Goal: Task Accomplishment & Management: Use online tool/utility

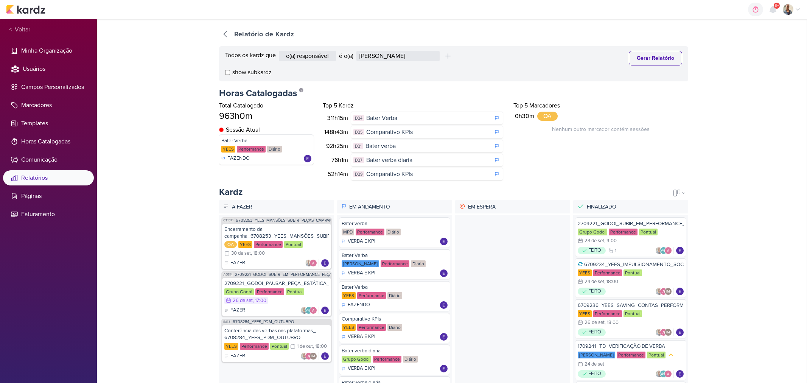
select select "4084"
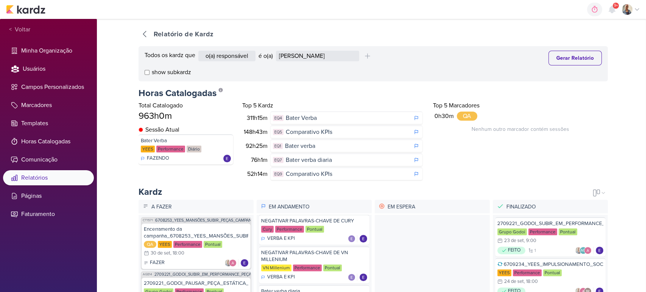
scroll to position [349, 0]
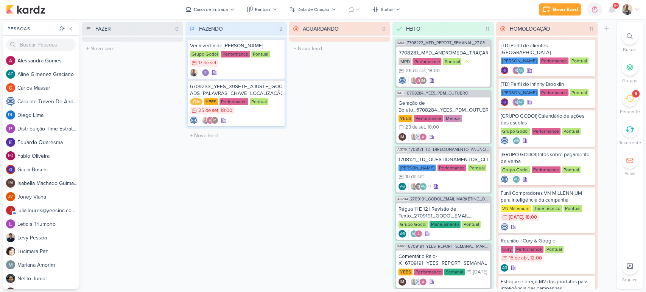
click at [628, 99] on icon at bounding box center [629, 98] width 8 height 8
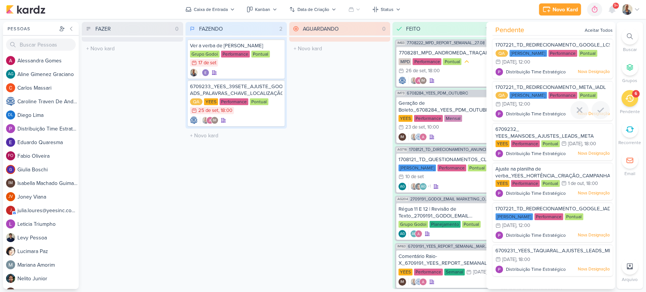
click at [556, 105] on div "QA Teixeira Duarte Performance Pontual 29/9 29 de set , 12:00" at bounding box center [552, 100] width 114 height 17
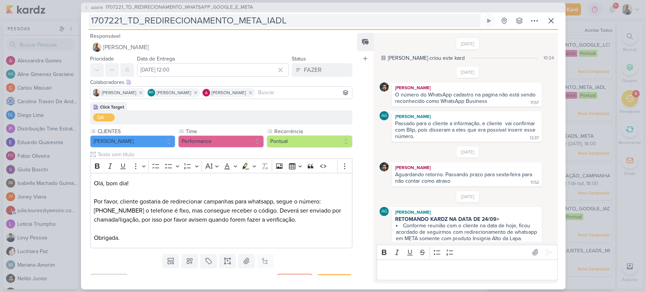
scroll to position [119, 0]
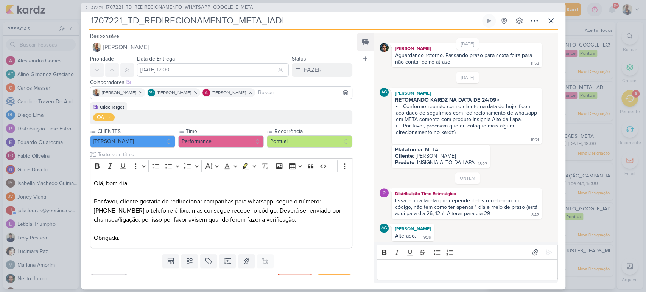
click at [450, 271] on p "Editor editing area: main" at bounding box center [467, 269] width 173 height 9
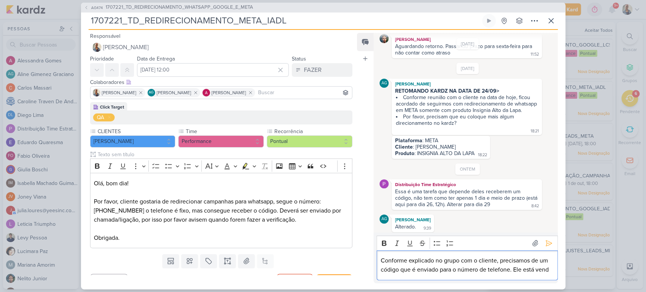
scroll to position [137, 0]
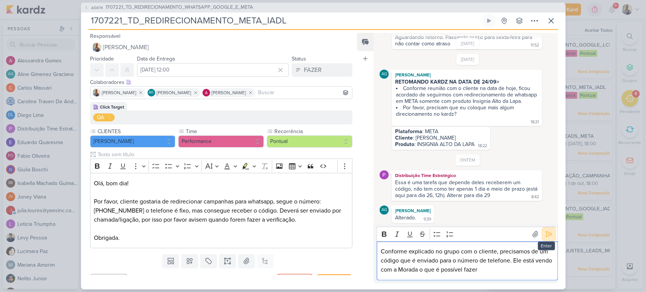
click at [547, 235] on icon at bounding box center [549, 235] width 6 height 6
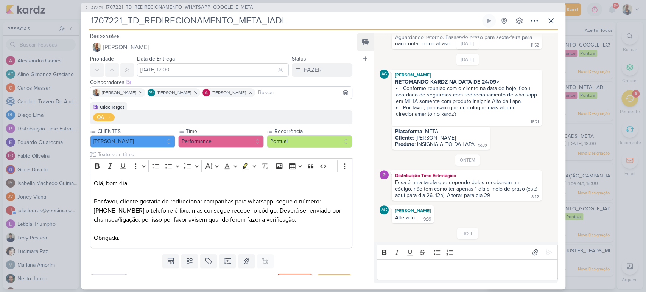
scroll to position [162, 0]
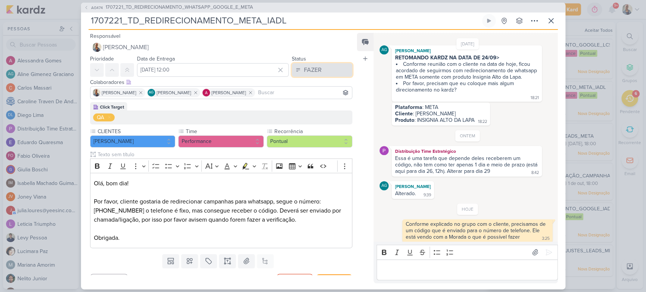
click at [300, 72] on button "FAZER" at bounding box center [322, 70] width 61 height 14
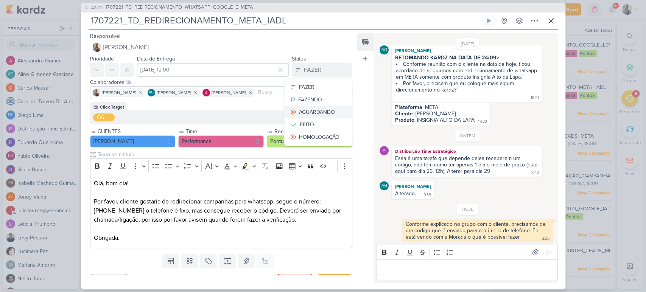
click at [306, 108] on div "AGUARDANDO" at bounding box center [317, 112] width 36 height 8
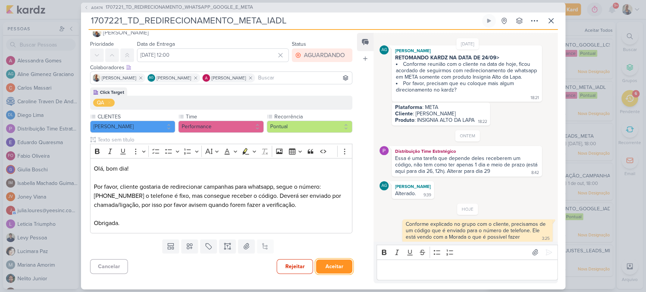
click at [346, 268] on button "Aceitar" at bounding box center [334, 267] width 36 height 14
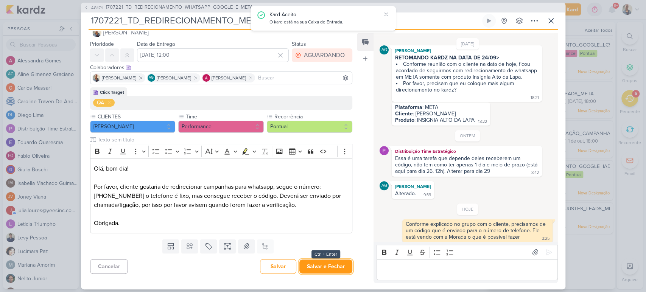
click at [346, 268] on button "Salvar e Fechar" at bounding box center [325, 267] width 53 height 14
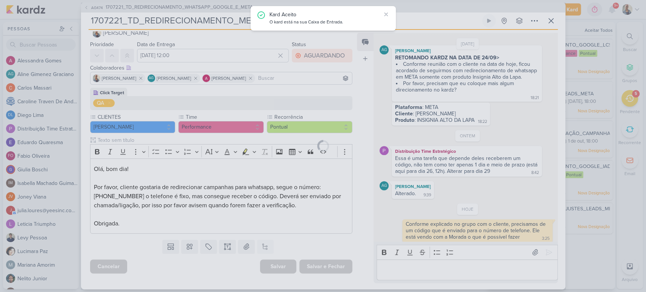
scroll to position [14, 0]
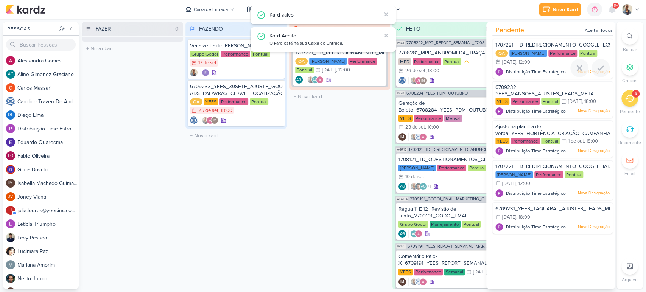
click at [538, 65] on div "QA Teixeira Duarte Performance Pontual 29/9 29 de set , 12:00" at bounding box center [552, 58] width 114 height 17
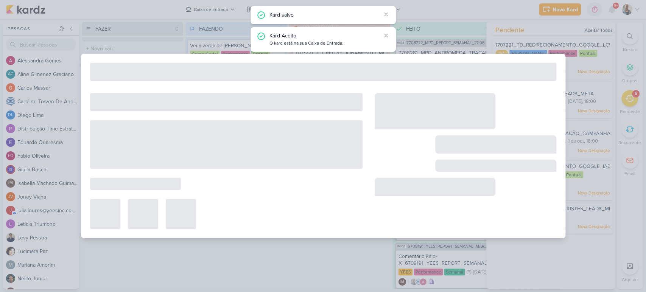
type input "1707221_TD_REDIRECIONAMENTO_GOOGLE_LCSA"
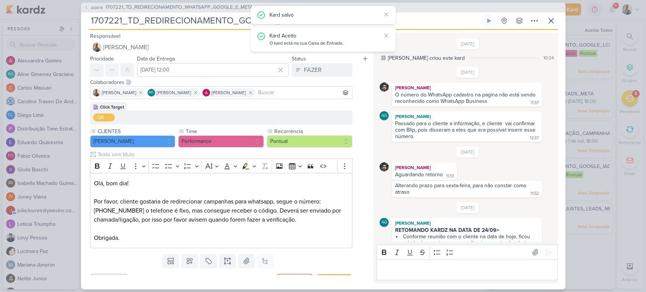
scroll to position [130, 0]
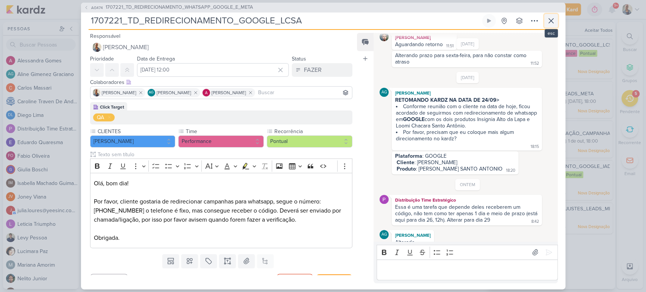
click at [555, 20] on icon at bounding box center [550, 20] width 9 height 9
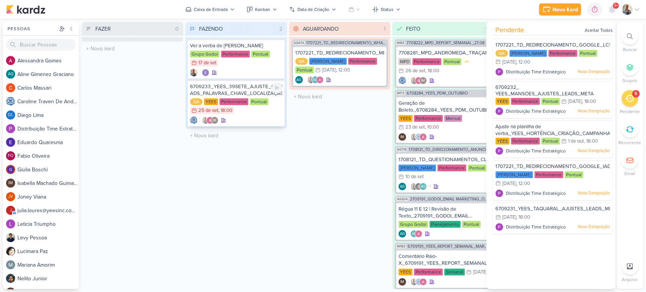
click at [256, 114] on div "QA YEES Performance Pontual 25/9 25 de set , 18:00" at bounding box center [236, 106] width 92 height 17
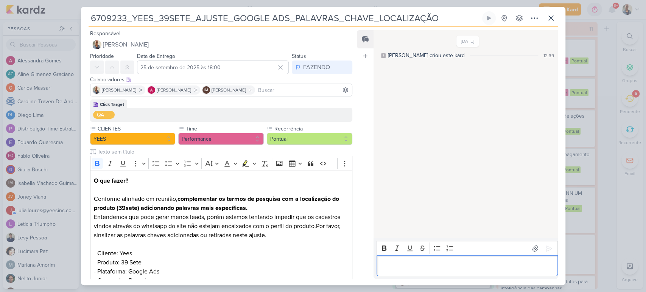
click at [433, 267] on p "Editor editing area: main" at bounding box center [467, 265] width 173 height 9
click at [543, 254] on button at bounding box center [549, 249] width 12 height 12
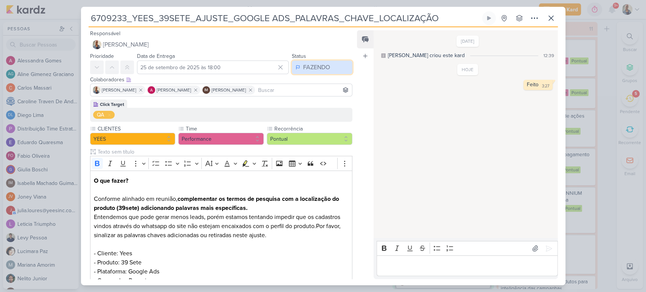
click at [310, 72] on button "FAZENDO" at bounding box center [322, 68] width 61 height 14
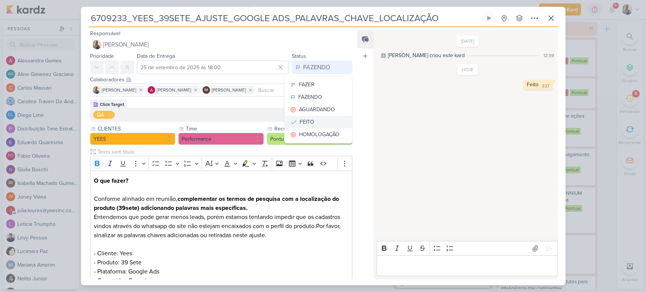
click at [320, 123] on button "FEITO" at bounding box center [318, 122] width 67 height 12
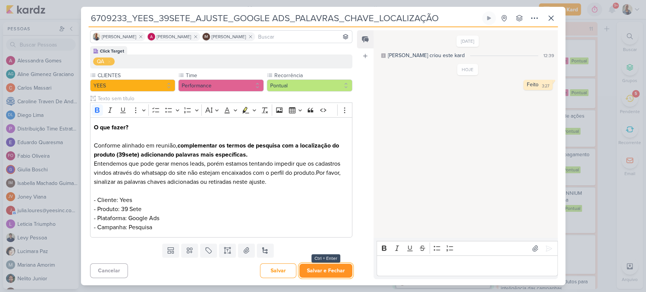
click at [315, 266] on button "Salvar e Fechar" at bounding box center [325, 271] width 53 height 14
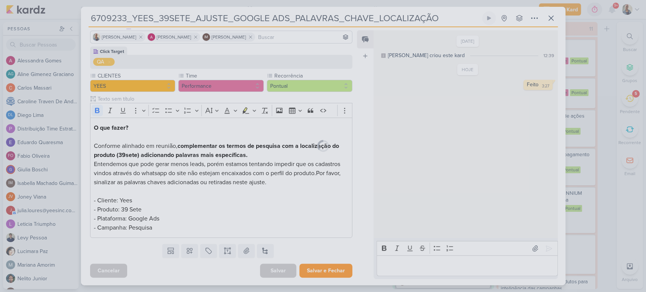
scroll to position [53, 0]
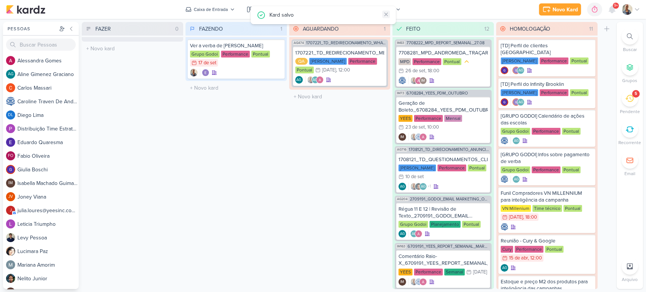
click at [387, 14] on icon at bounding box center [386, 14] width 6 height 6
click at [640, 103] on li "5 Pendente" at bounding box center [629, 102] width 26 height 25
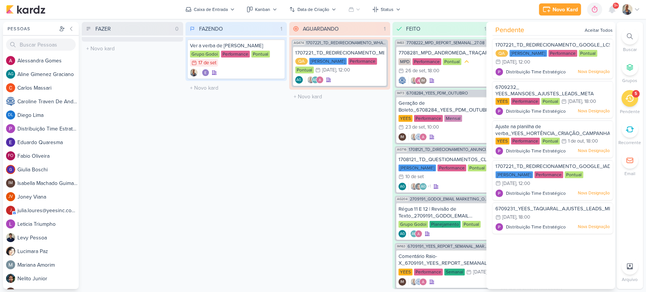
click at [506, 269] on div "Pendente Aceitar Todos 1707221_TD_REDIRECIONAMENTO_GOOGLE_LCSA QA Teixeira Duar…" at bounding box center [550, 155] width 129 height 267
click at [534, 67] on div "1707221_TD_REDIRECIONAMENTO_GOOGLE_LCSA QA Teixeira Duarte Performance Pontual …" at bounding box center [552, 59] width 120 height 40
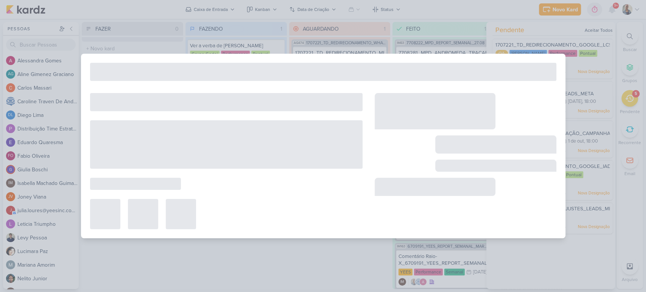
type input "1707221_TD_REDIRECIONAMENTO_GOOGLE_LCSA"
type input "29 de setembro de 2025 às 12:00"
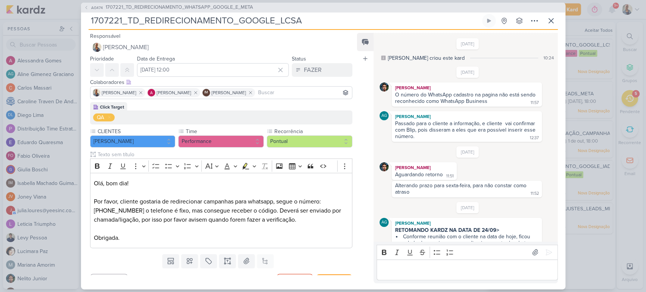
scroll to position [130, 0]
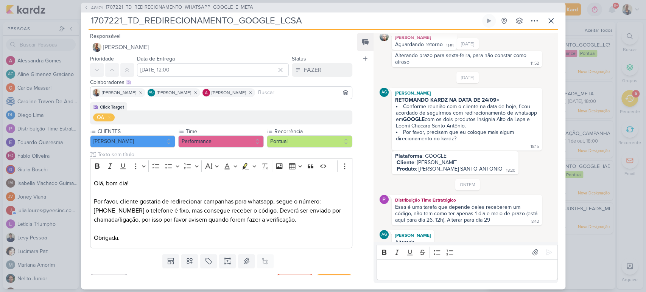
click at [427, 269] on p "Editor editing area: main" at bounding box center [467, 269] width 173 height 9
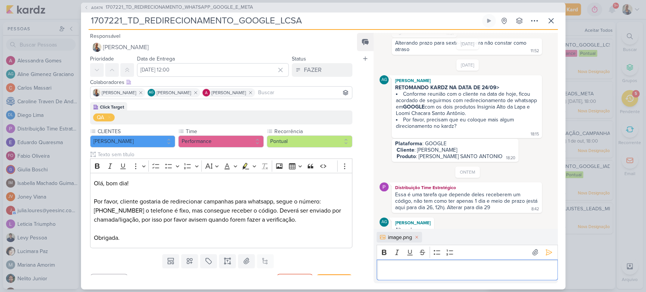
click at [427, 269] on p "Editor editing area: main" at bounding box center [467, 269] width 173 height 9
click at [546, 251] on icon at bounding box center [549, 253] width 6 height 6
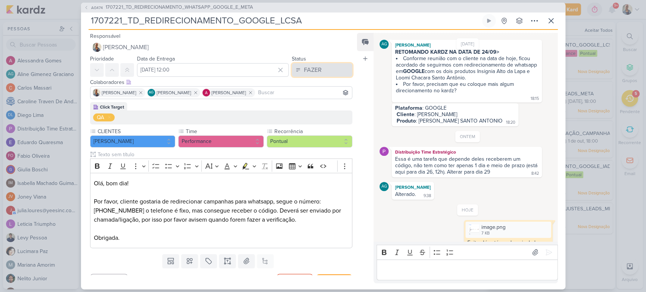
click at [339, 71] on button "FAZER" at bounding box center [322, 70] width 61 height 14
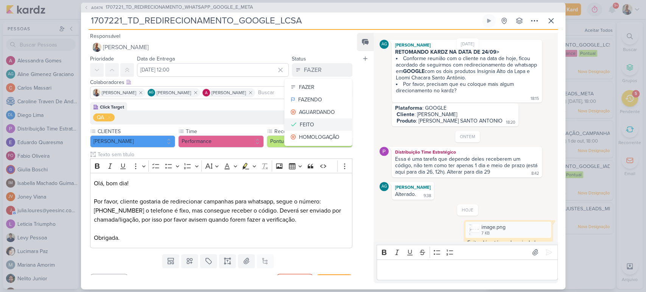
click at [314, 118] on button "FEITO" at bounding box center [318, 124] width 67 height 12
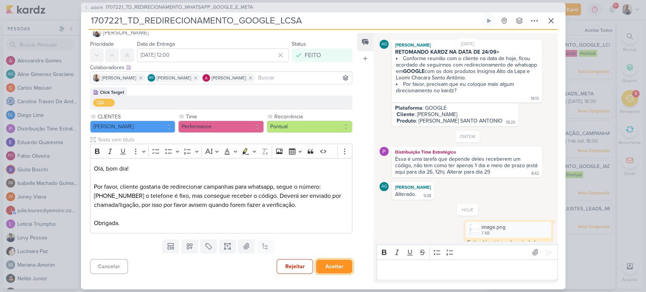
click at [327, 265] on button "Aceitar" at bounding box center [334, 267] width 36 height 14
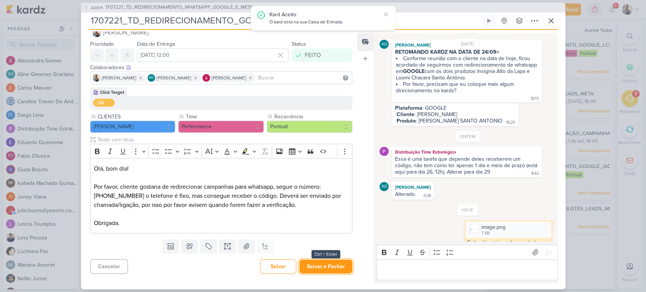
click at [327, 265] on button "Salvar e Fechar" at bounding box center [325, 267] width 53 height 14
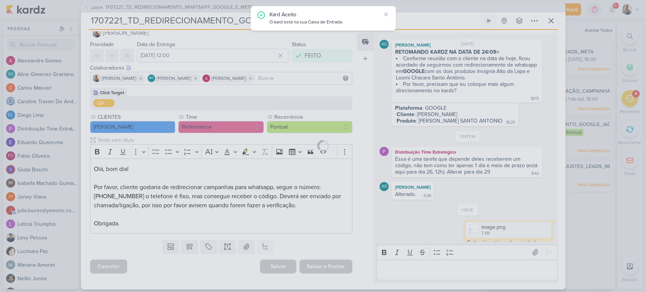
scroll to position [14, 0]
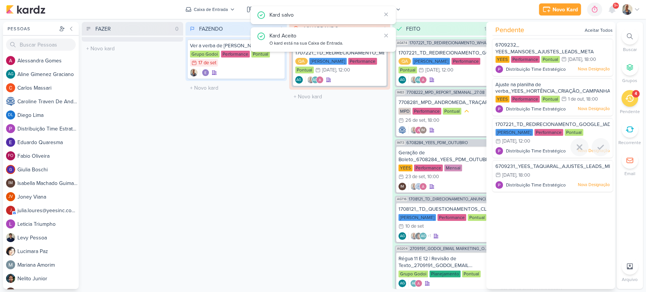
click at [523, 123] on span "1707221_TD_REDIRECIONAMENTO_GOOGLE_IADL" at bounding box center [554, 124] width 118 height 6
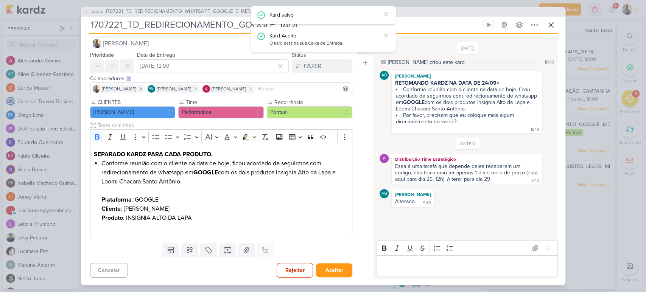
scroll to position [0, 0]
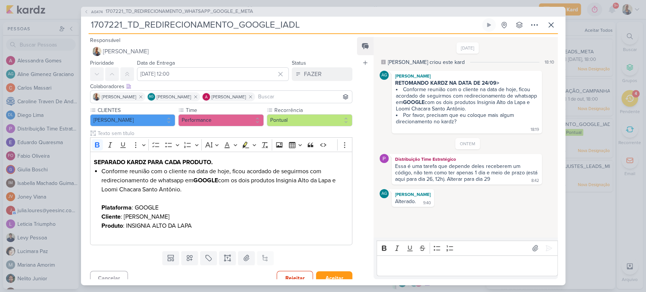
click at [404, 267] on p "Editor editing area: main" at bounding box center [467, 265] width 173 height 9
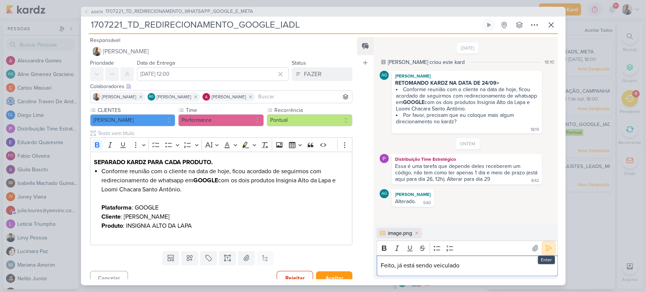
click at [543, 247] on button at bounding box center [549, 248] width 12 height 12
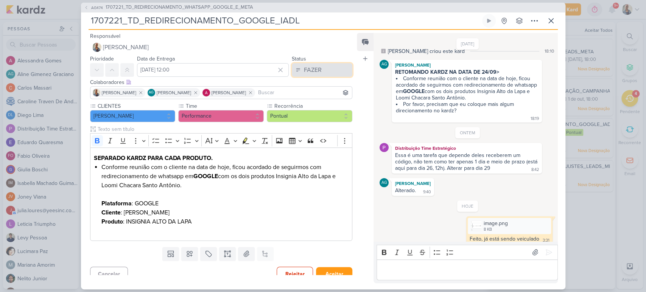
click at [323, 72] on button "FAZER" at bounding box center [322, 70] width 61 height 14
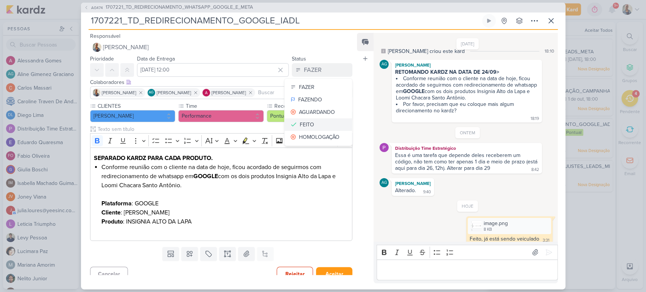
click at [313, 120] on button "FEITO" at bounding box center [318, 124] width 67 height 12
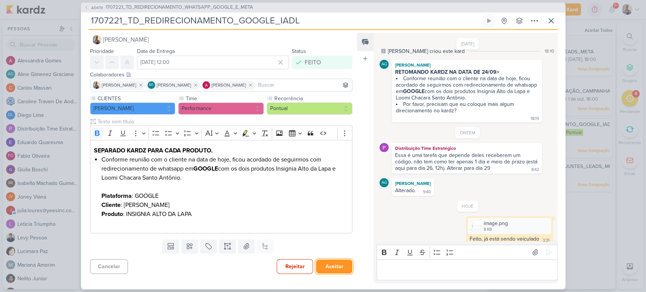
click at [337, 266] on button "Aceitar" at bounding box center [334, 267] width 36 height 14
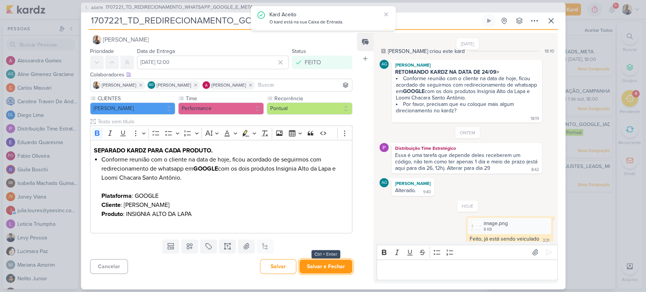
click at [336, 265] on button "Salvar e Fechar" at bounding box center [325, 267] width 53 height 14
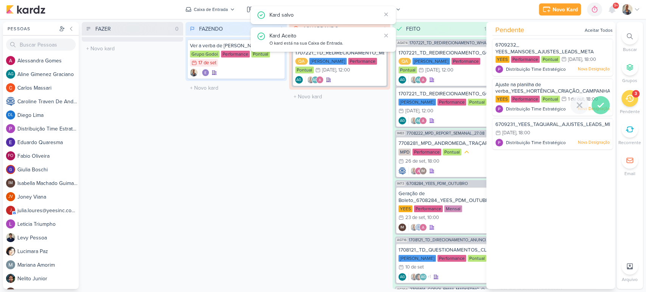
click at [601, 105] on icon at bounding box center [600, 105] width 9 height 9
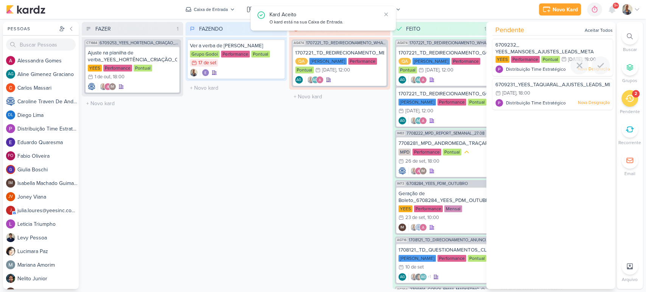
click at [544, 50] on span "6709232_ YEES_MANSOES_AJUSTES_LEADS_META" at bounding box center [544, 48] width 98 height 13
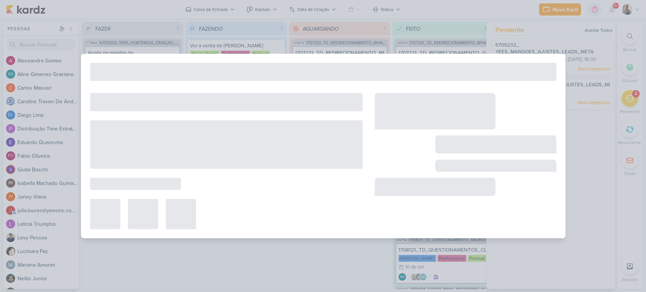
type input "6709232_ YEES_MANSOES_AJUSTES_LEADS_META"
type input "29 de setembro de 2025 às 18:00"
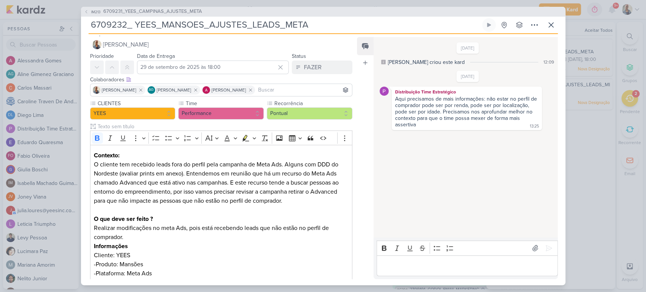
scroll to position [0, 0]
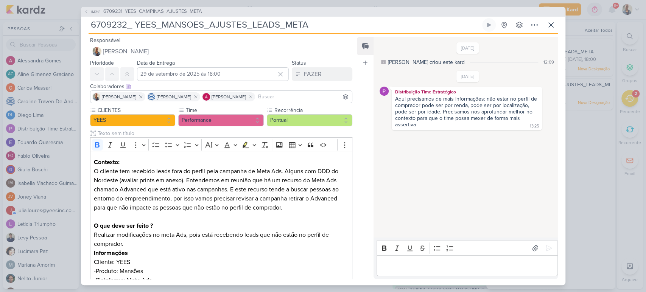
click at [442, 261] on p "Editor editing area: main" at bounding box center [467, 265] width 173 height 9
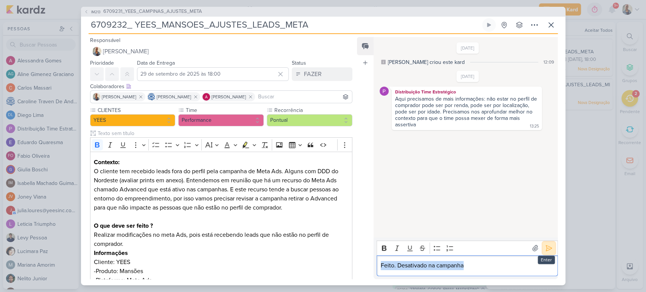
click at [545, 250] on icon at bounding box center [549, 248] width 8 height 8
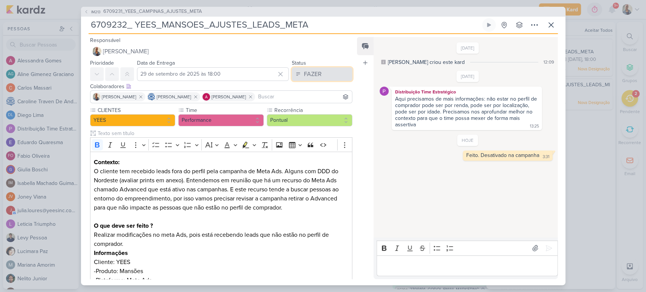
click at [306, 75] on div "FAZER" at bounding box center [313, 74] width 18 height 9
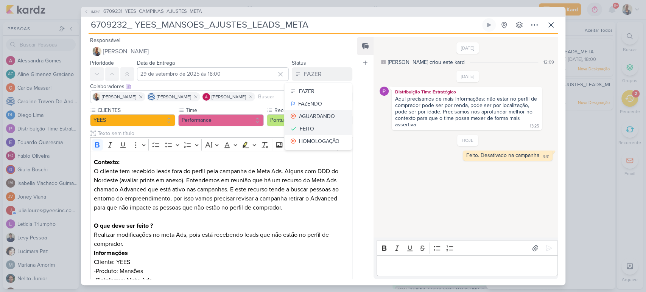
click at [313, 123] on div "FAZER FAZENDO AGUARDANDO FEITO HOMOLOGAÇÃO" at bounding box center [318, 116] width 68 height 68
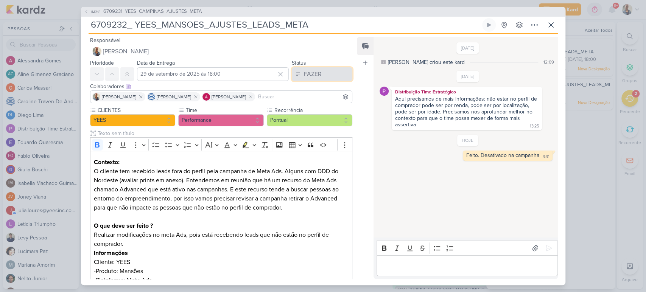
click at [314, 80] on button "FAZER" at bounding box center [322, 74] width 61 height 14
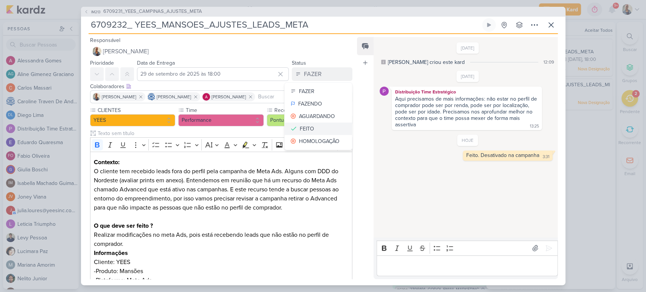
click at [318, 123] on button "FEITO" at bounding box center [318, 129] width 67 height 12
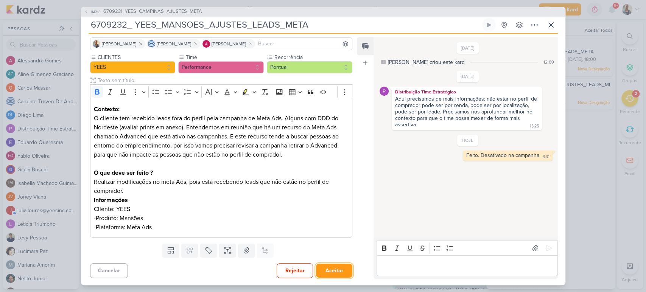
click at [329, 269] on button "Aceitar" at bounding box center [334, 271] width 36 height 14
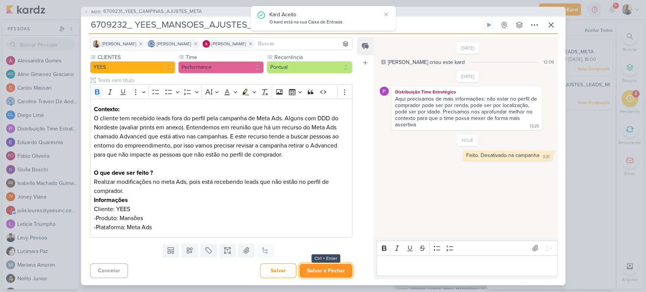
click at [329, 269] on button "Salvar e Fechar" at bounding box center [325, 271] width 53 height 14
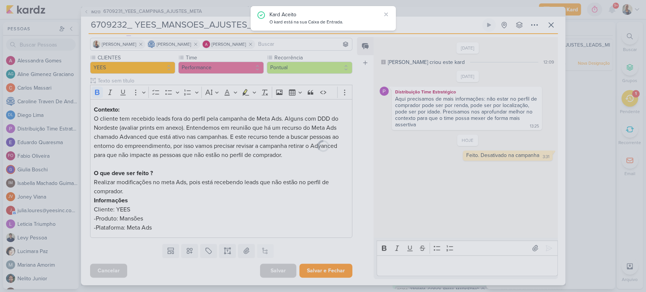
scroll to position [52, 0]
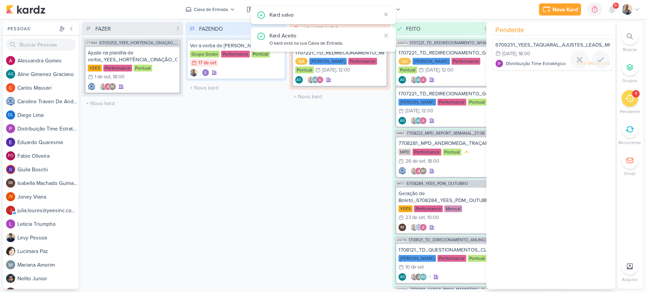
click at [545, 55] on div "29/9 29 de set , 18:00" at bounding box center [552, 54] width 114 height 8
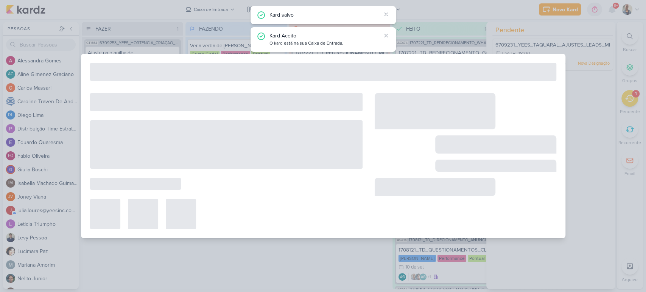
type input "6709231_YEES_TAQUARAL_AJUSTES_LEADS_META"
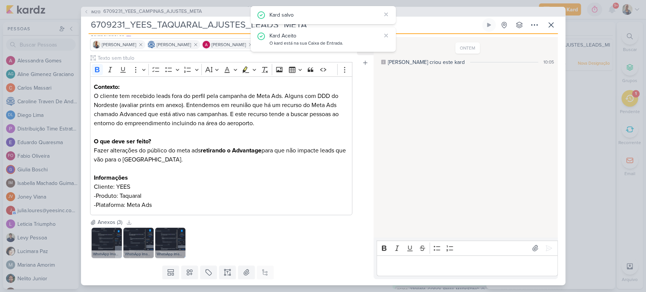
scroll to position [0, 0]
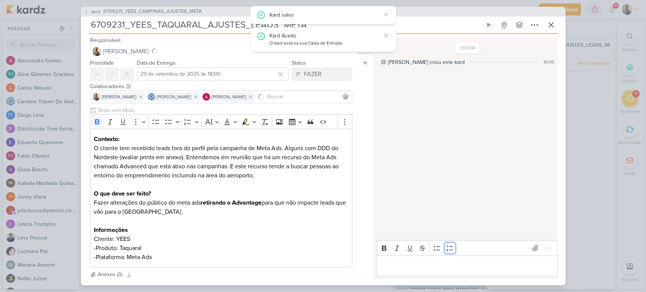
drag, startPoint x: 450, startPoint y: 253, endPoint x: 448, endPoint y: 261, distance: 8.5
click at [448, 261] on div "Rich Text Editor Bold Italic Underline Strikethrough Bulleted List Numbered List" at bounding box center [466, 258] width 181 height 35
click at [445, 274] on div "Editor editing area: main" at bounding box center [466, 265] width 181 height 21
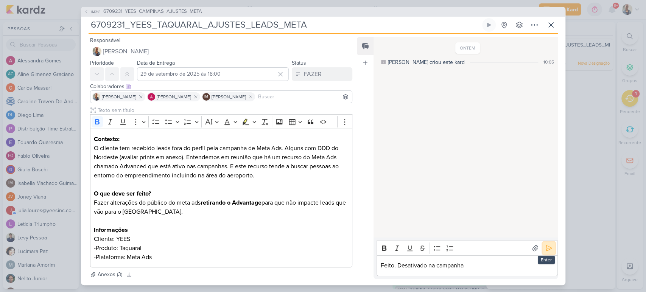
click at [545, 252] on icon at bounding box center [549, 248] width 8 height 8
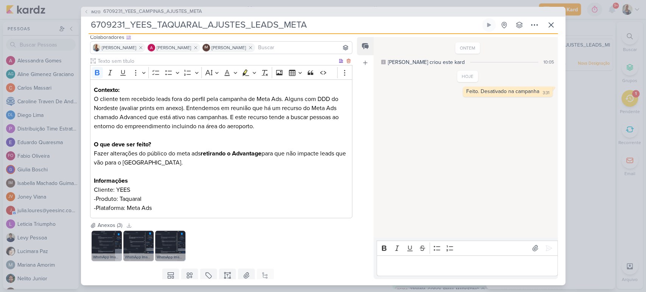
scroll to position [74, 0]
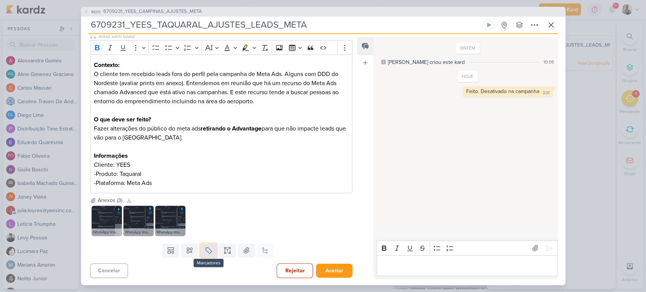
click at [202, 250] on button at bounding box center [208, 251] width 17 height 14
click at [200, 235] on div "QA" at bounding box center [213, 233] width 49 height 8
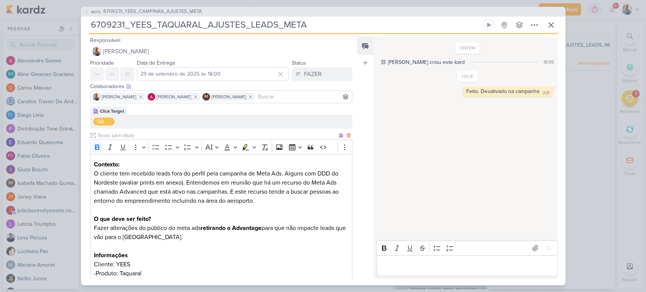
scroll to position [100, 0]
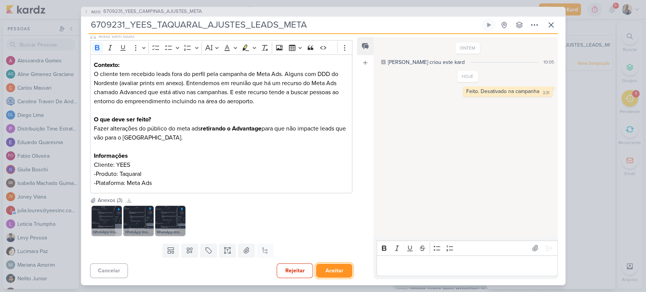
click at [324, 269] on button "Aceitar" at bounding box center [334, 271] width 36 height 14
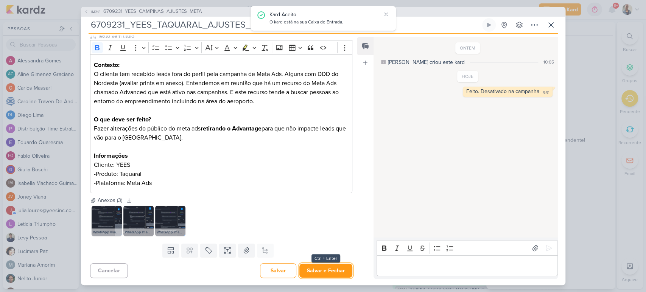
click at [324, 269] on button "Salvar e Fechar" at bounding box center [325, 271] width 53 height 14
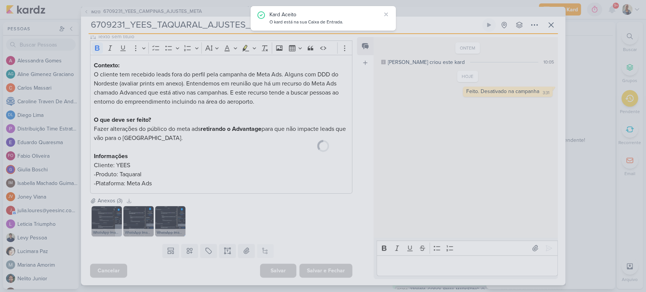
scroll to position [99, 0]
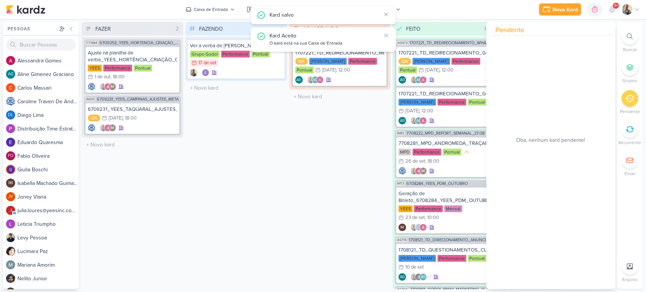
click at [293, 159] on div "AGUARDANDO 1 Mover Para Esquerda Mover Para Direita Deletar AG474 1707221_TD_RE…" at bounding box center [339, 155] width 101 height 267
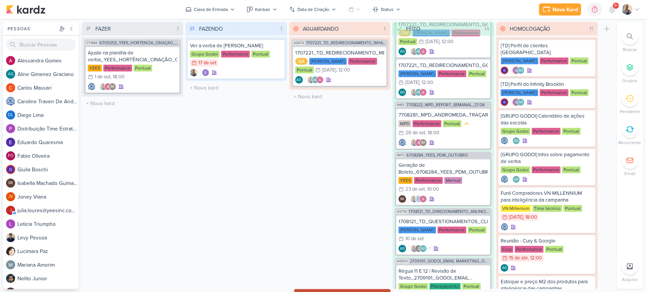
scroll to position [0, 0]
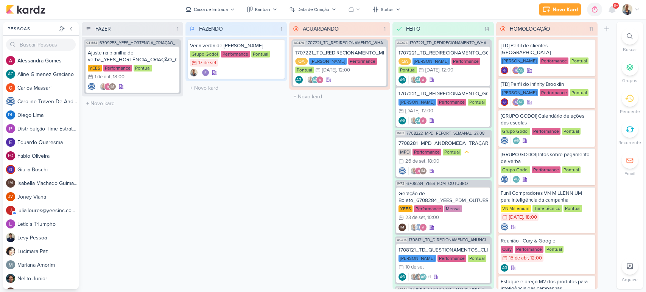
click at [625, 39] on div at bounding box center [629, 36] width 17 height 17
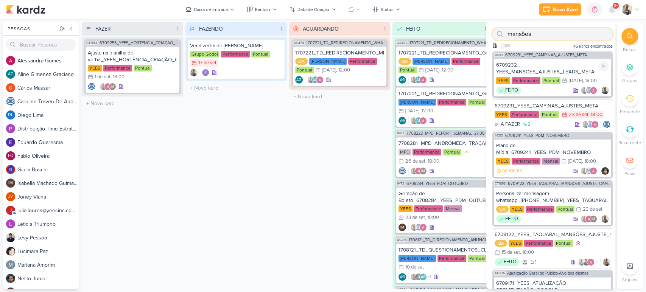
type input "mansões"
click at [536, 70] on div "6709232_ YEES_MANSOES_AJUSTES_LEADS_META" at bounding box center [552, 69] width 113 height 14
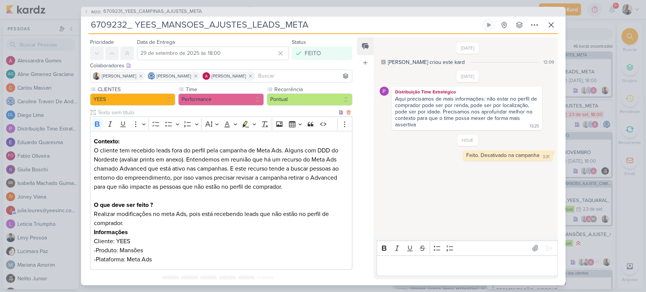
scroll to position [53, 0]
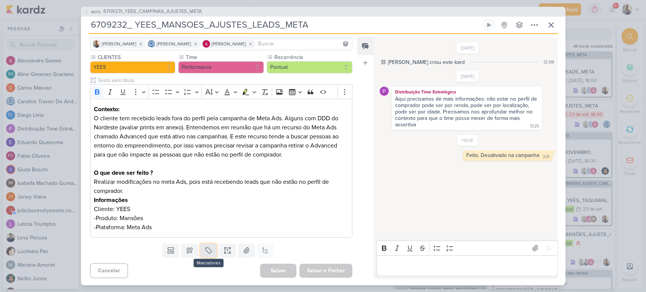
click at [202, 250] on button at bounding box center [208, 251] width 17 height 14
click at [204, 229] on div "QA" at bounding box center [213, 233] width 49 height 8
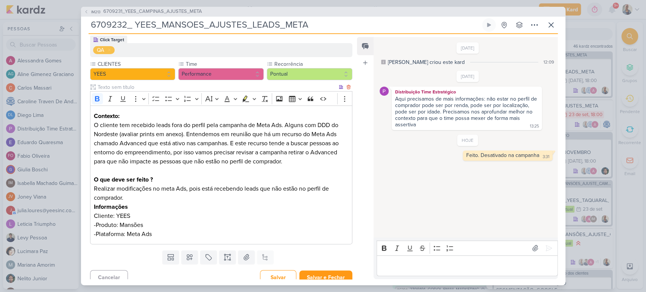
scroll to position [78, 0]
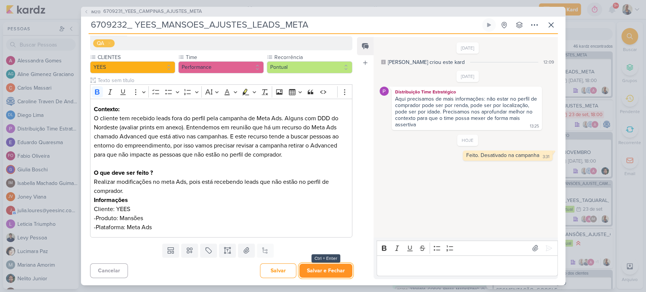
click at [312, 269] on button "Salvar e Fechar" at bounding box center [325, 271] width 53 height 14
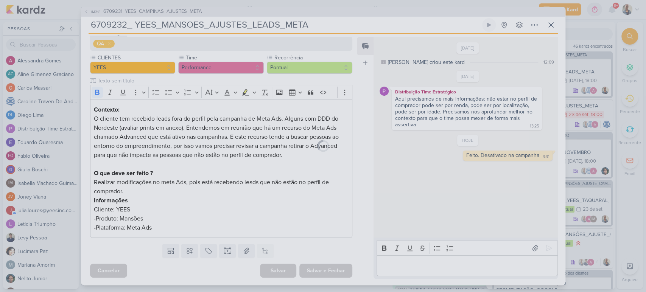
scroll to position [78, 0]
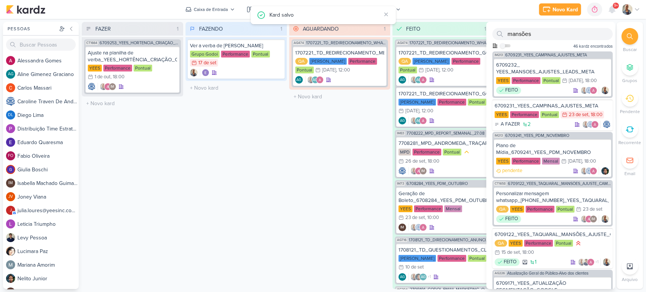
click at [303, 160] on div "AGUARDANDO 1 Mover Para Esquerda Mover Para Direita Deletar AG474 1707221_TD_RE…" at bounding box center [339, 155] width 101 height 267
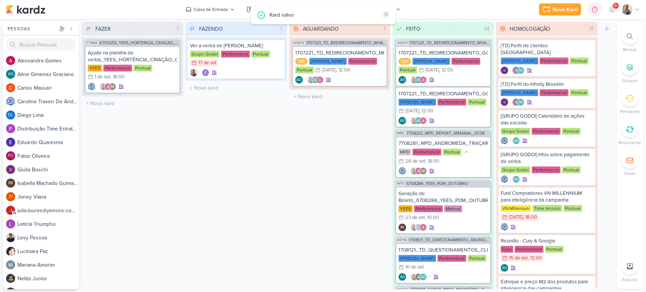
click at [385, 14] on icon at bounding box center [385, 14] width 3 height 3
click at [227, 69] on div at bounding box center [236, 73] width 92 height 8
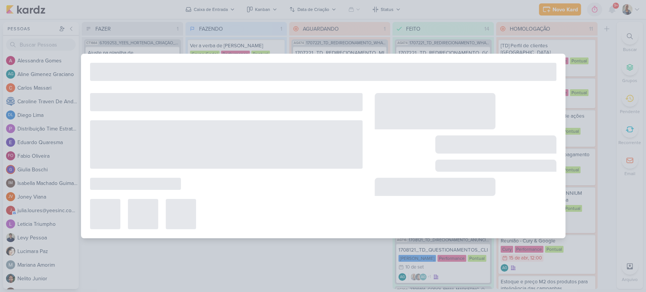
type input "Ver a verba de Godoi"
type input "17 de setembro de 2025 às 23:59"
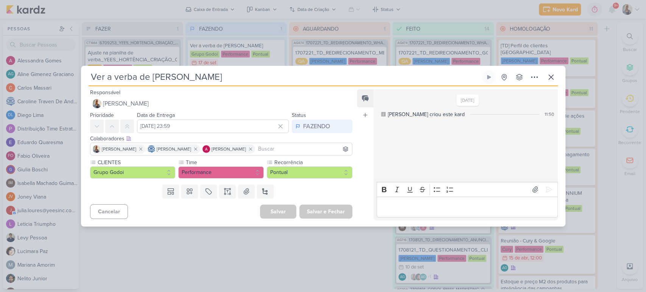
scroll to position [0, 0]
click at [277, 128] on icon at bounding box center [281, 127] width 8 height 8
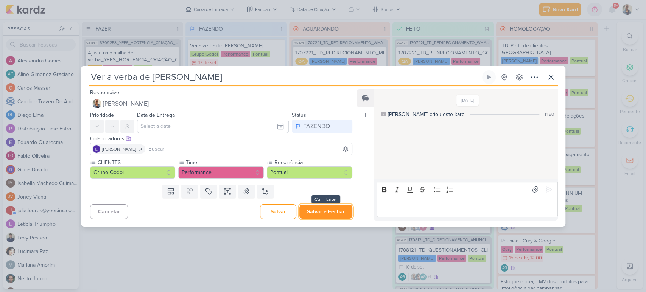
click at [327, 208] on button "Salvar e Fechar" at bounding box center [325, 212] width 53 height 14
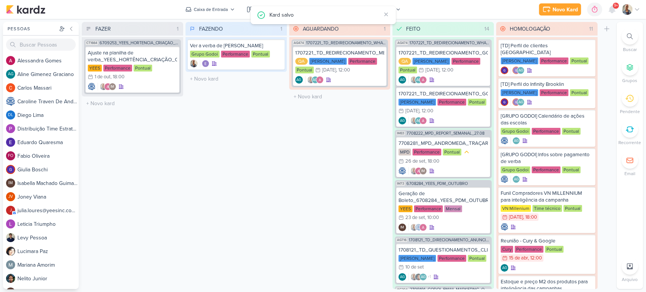
click at [251, 145] on div "FAZENDO 1 Mover Para Esquerda Mover Para Direita Deletar Ver a verba de Godoi G…" at bounding box center [235, 155] width 101 height 267
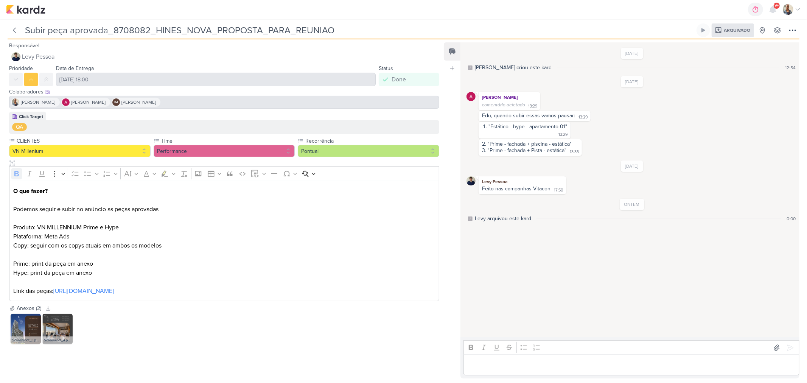
click at [516, 369] on p "Editor editing area: main" at bounding box center [632, 365] width 328 height 9
click at [512, 364] on p "Editor editing area: main" at bounding box center [632, 365] width 328 height 9
click at [736, 36] on div "Arquivado" at bounding box center [733, 30] width 42 height 14
click at [747, 32] on span "Arquivado" at bounding box center [737, 30] width 26 height 5
click at [796, 32] on icon at bounding box center [792, 30] width 9 height 9
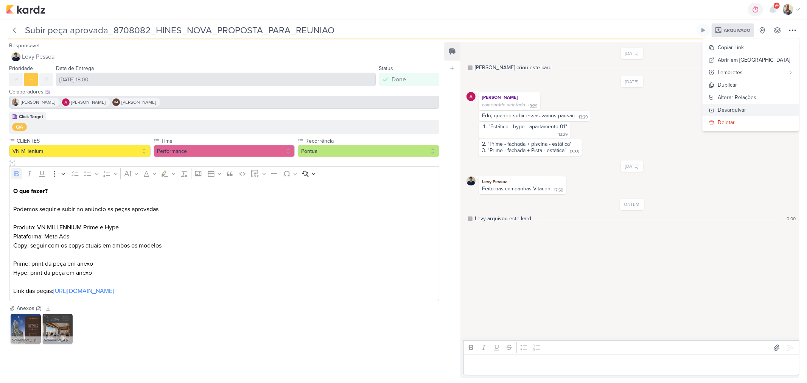
click at [746, 108] on div "Desarquivar" at bounding box center [732, 110] width 28 height 8
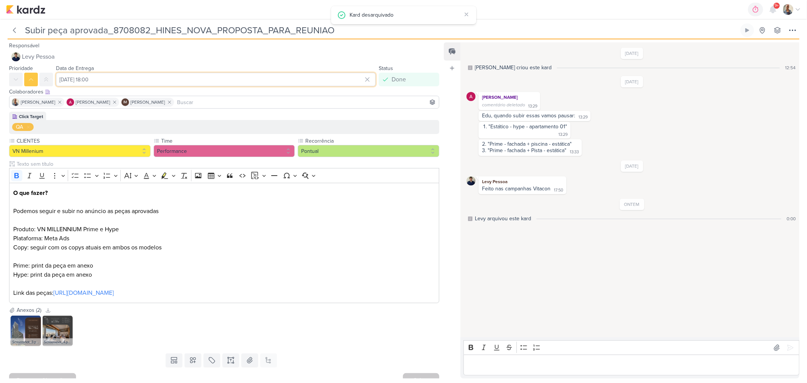
click at [123, 78] on input "17 de setembro de 2025 às 18:00" at bounding box center [216, 80] width 320 height 14
click at [349, 145] on div "26" at bounding box center [354, 145] width 12 height 11
type input "26 de setembro de 2025 às 18:00"
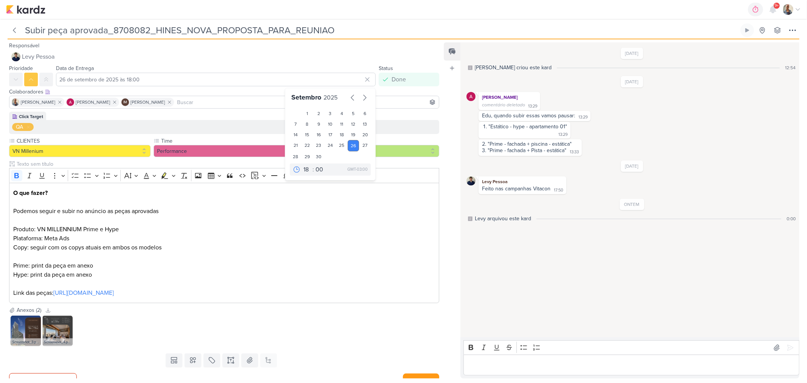
click at [449, 210] on div "Feed Atrelar email Solte o email para atrelar ao kard" at bounding box center [452, 210] width 17 height 336
click at [513, 365] on p "Editor editing area: main" at bounding box center [632, 365] width 328 height 9
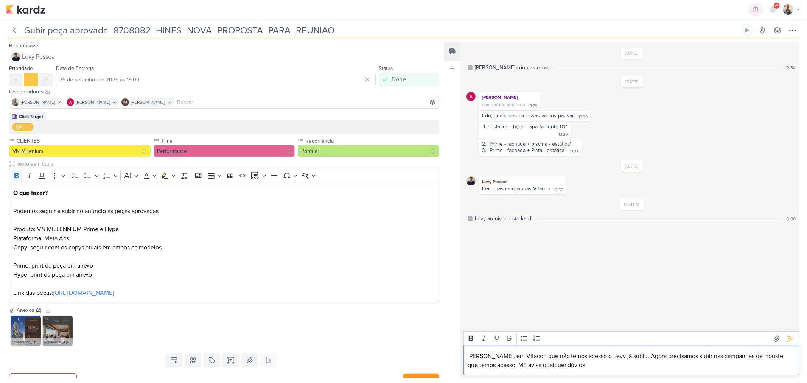
drag, startPoint x: 513, startPoint y: 365, endPoint x: 521, endPoint y: 347, distance: 19.5
click at [514, 365] on p "Eduardo, em Vitacon que não temos acesso o Levy já subiu. Agora precisamos subi…" at bounding box center [632, 361] width 328 height 18
click at [789, 338] on icon at bounding box center [791, 339] width 8 height 8
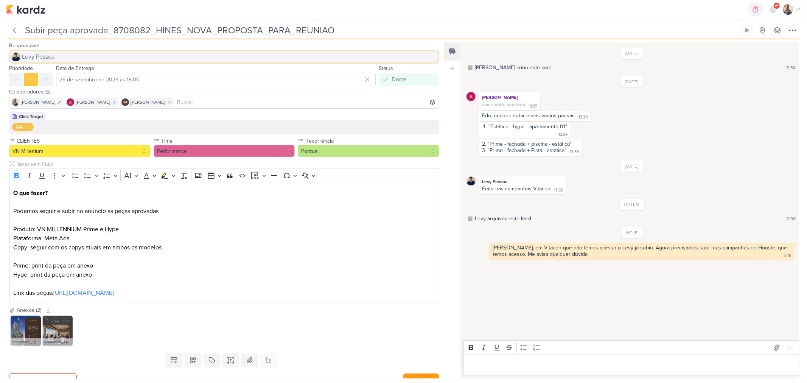
click at [58, 57] on button "Levy Pessoa" at bounding box center [224, 57] width 430 height 14
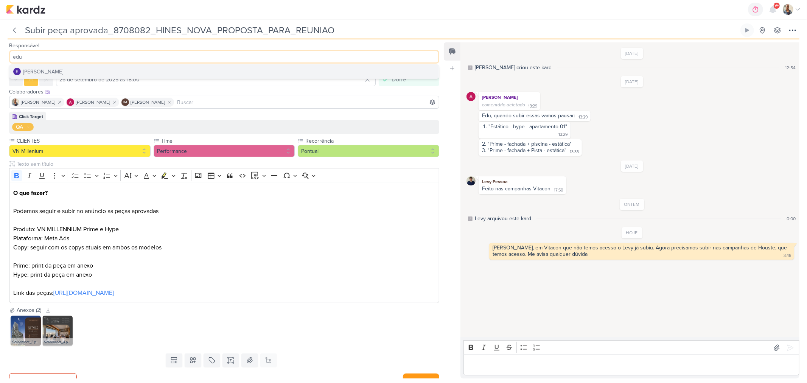
type input "edu"
click at [62, 69] on div "Eduardo Quaresma" at bounding box center [43, 72] width 40 height 8
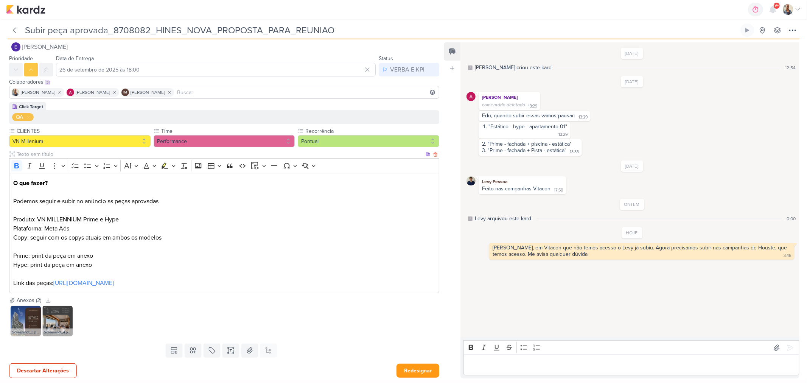
scroll to position [11, 0]
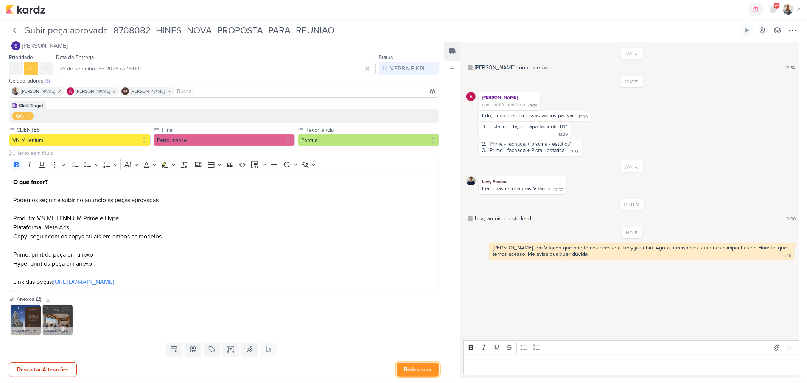
click at [426, 362] on button "Redesignar" at bounding box center [418, 369] width 43 height 14
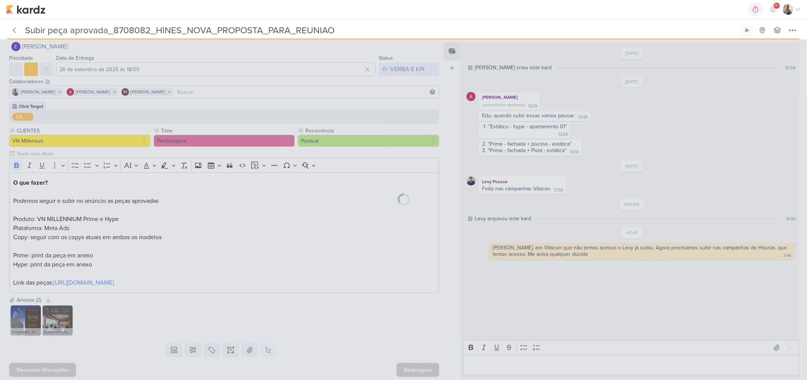
scroll to position [10, 0]
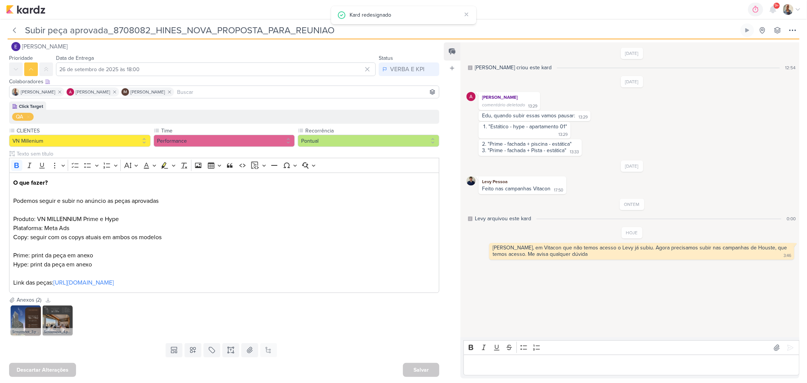
click at [426, 368] on div "Salvar" at bounding box center [421, 370] width 36 height 14
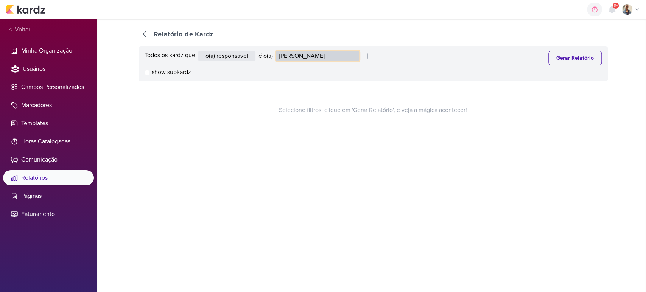
click at [314, 53] on select "[PERSON_NAME] [PERSON_NAME] Distribuição Time Estratégico [PERSON_NAME] [PERSON…" at bounding box center [317, 56] width 83 height 11
select select "4246"
click at [277, 51] on select "Alessandra Gomes Aline Gimenez Graciano Caroline Traven De Andrade Distribuição…" at bounding box center [317, 56] width 83 height 11
click at [555, 57] on button "Gerar Relatório" at bounding box center [574, 58] width 53 height 15
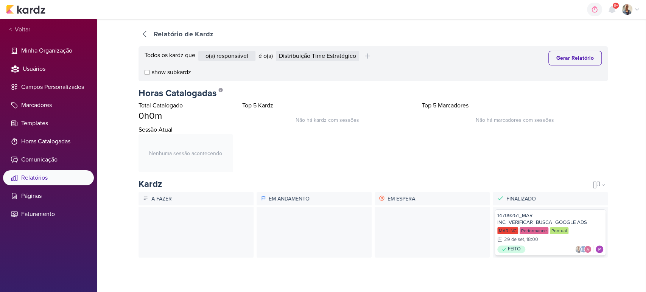
click at [510, 217] on div "14709251_MAR INC_VERIFICAR_BUSCA_GOOGLE ADS" at bounding box center [550, 219] width 106 height 14
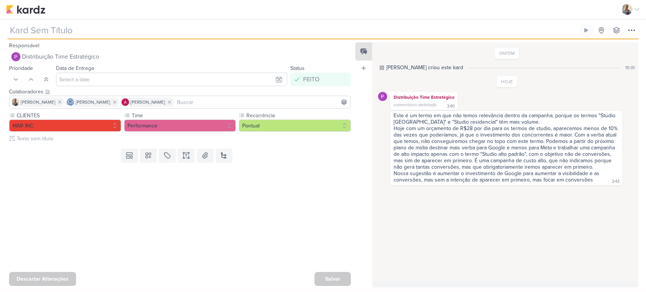
type input "14709251_MAR INC_VERIFICAR_BUSCA_GOOGLE ADS"
type input "29 de setembro de 2025 às 18:00"
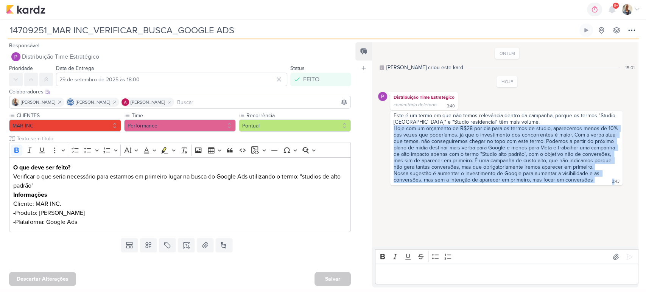
drag, startPoint x: 394, startPoint y: 127, endPoint x: 610, endPoint y: 179, distance: 222.1
click at [610, 179] on div "Este é um termo em que não temos relevância dentro da campanha, porque os termo…" at bounding box center [506, 148] width 232 height 75
click at [593, 176] on div "Este é um termo em que não temos relevância dentro da campanha, porque os termo…" at bounding box center [506, 148] width 229 height 72
drag, startPoint x: 593, startPoint y: 174, endPoint x: 387, endPoint y: 129, distance: 211.1
click at [387, 129] on div "Este é um termo em que não temos relevância dentro da campanha, porque os termo…" at bounding box center [507, 148] width 258 height 75
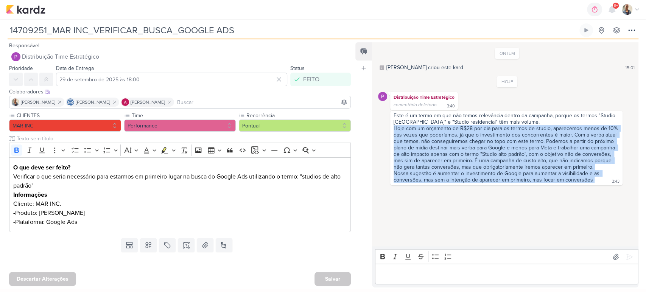
copy div "Hoje com um orçamento de R$28 por dia para os termos de studio, aparecemos meno…"
